Goal: Information Seeking & Learning: Learn about a topic

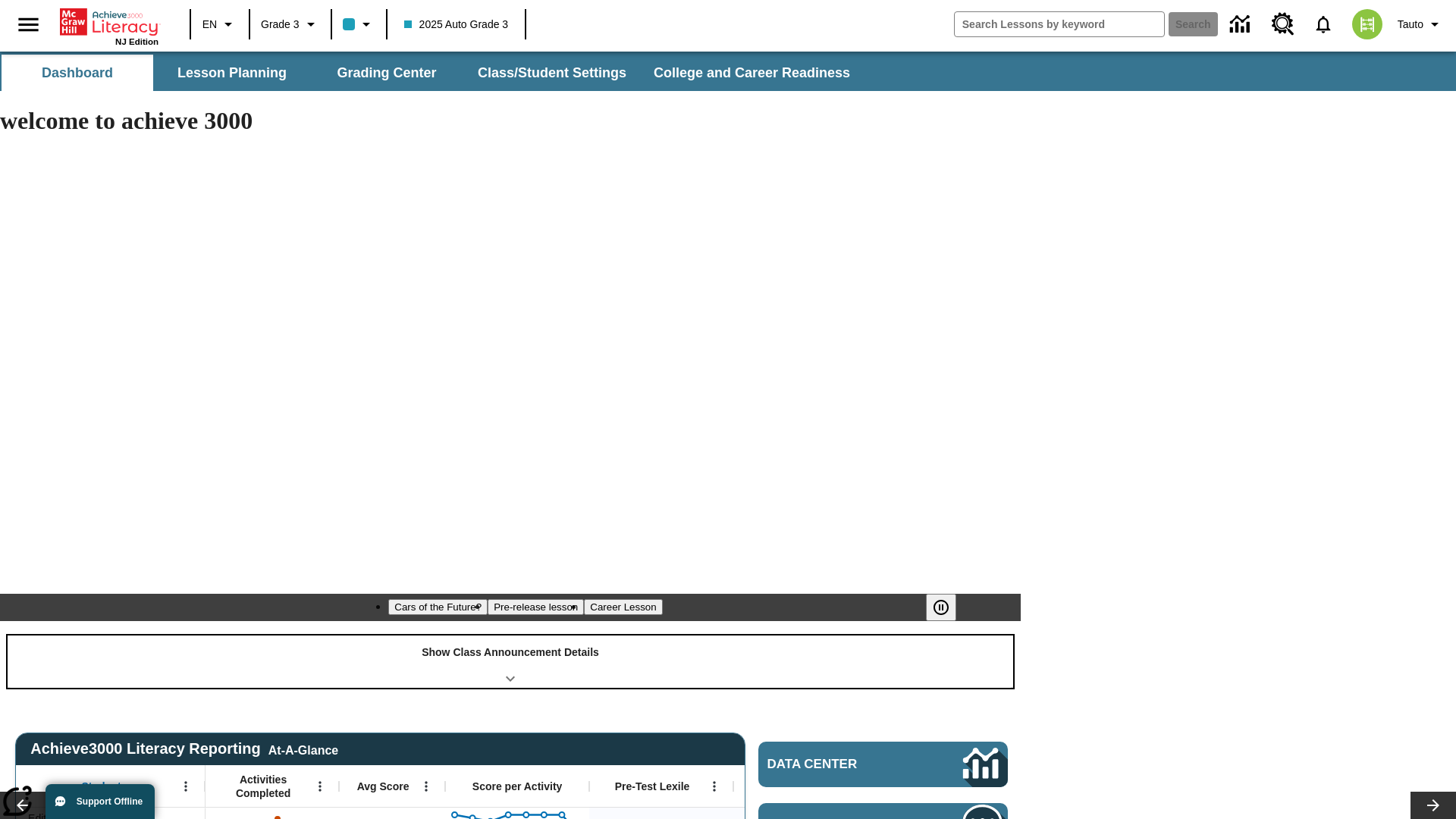
click at [510, 635] on div "Show Class Announcement Details" at bounding box center [511, 661] width 1006 height 53
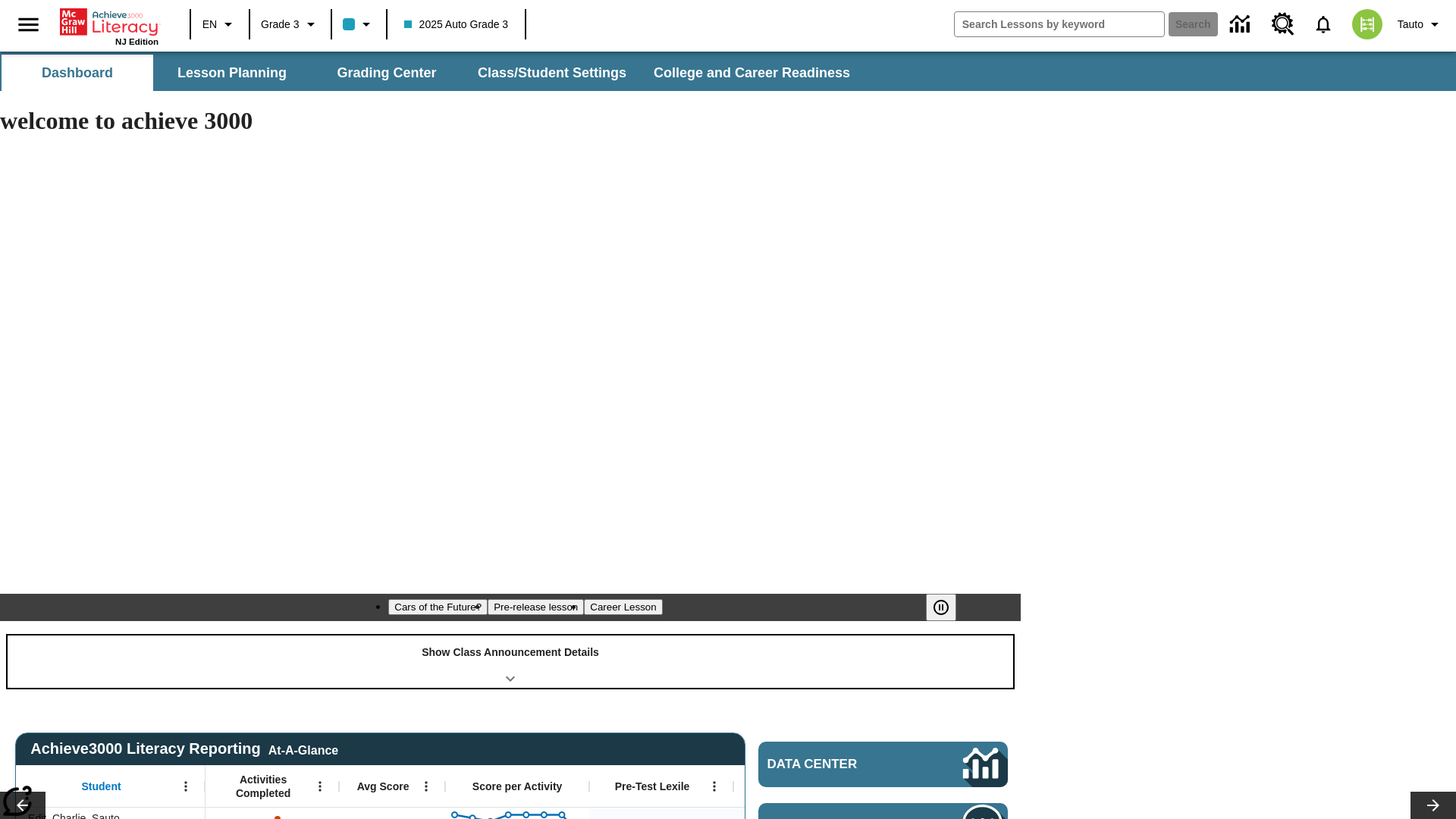
click at [510, 635] on div "Show Class Announcement Details" at bounding box center [511, 661] width 1006 height 53
